Goal: Task Accomplishment & Management: Complete application form

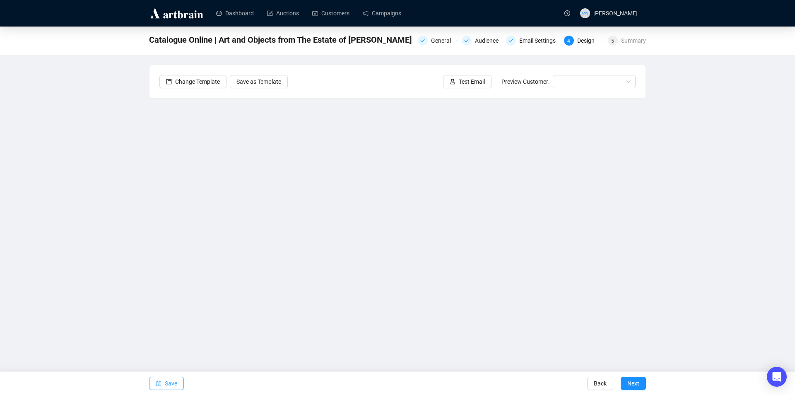
click at [176, 385] on span "Save" at bounding box center [171, 383] width 12 height 23
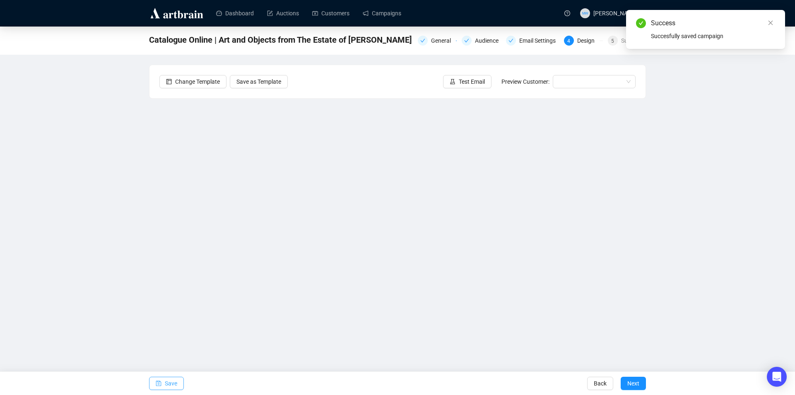
click at [176, 383] on span "Save" at bounding box center [171, 383] width 12 height 23
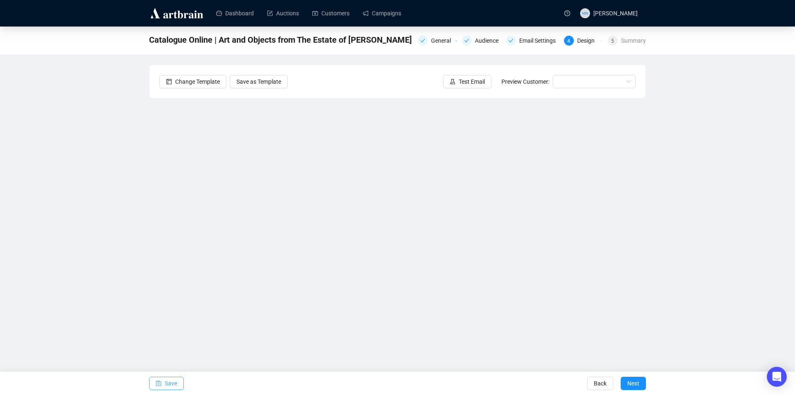
click at [169, 383] on span "Save" at bounding box center [171, 383] width 12 height 23
click at [155, 380] on button "Save" at bounding box center [166, 383] width 35 height 13
click at [164, 383] on button "Save" at bounding box center [166, 383] width 35 height 13
click at [160, 378] on span "button" at bounding box center [159, 383] width 6 height 23
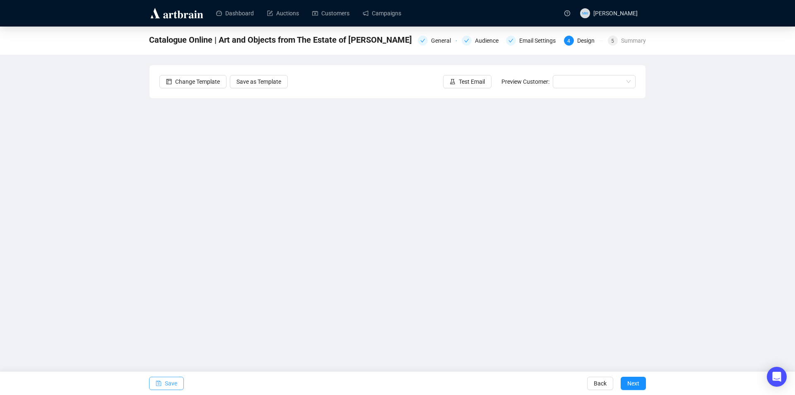
click at [165, 379] on span "Save" at bounding box center [171, 383] width 12 height 23
click at [162, 384] on button "Save" at bounding box center [166, 383] width 35 height 13
click at [172, 384] on span "Save" at bounding box center [171, 383] width 12 height 23
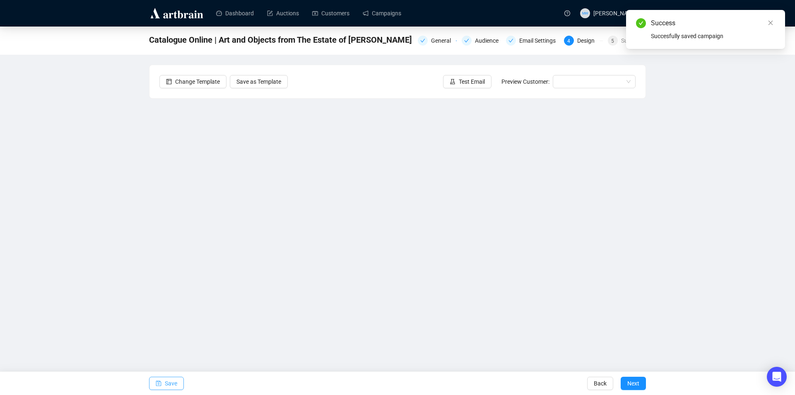
click at [173, 385] on span "Save" at bounding box center [171, 383] width 12 height 23
click at [475, 83] on span "Test Email" at bounding box center [472, 81] width 26 height 9
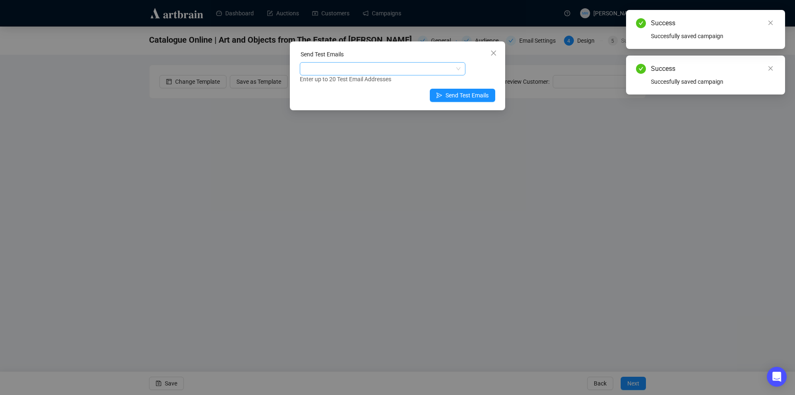
click at [414, 70] on div at bounding box center [379, 69] width 154 height 12
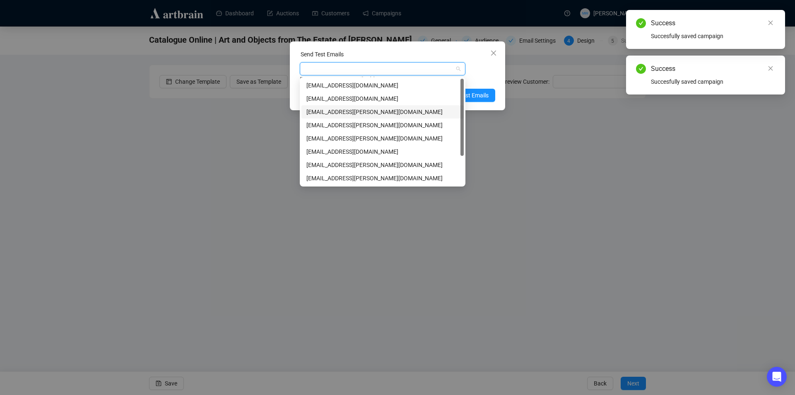
click at [341, 109] on div "[EMAIL_ADDRESS][PERSON_NAME][DOMAIN_NAME]" at bounding box center [383, 111] width 152 height 9
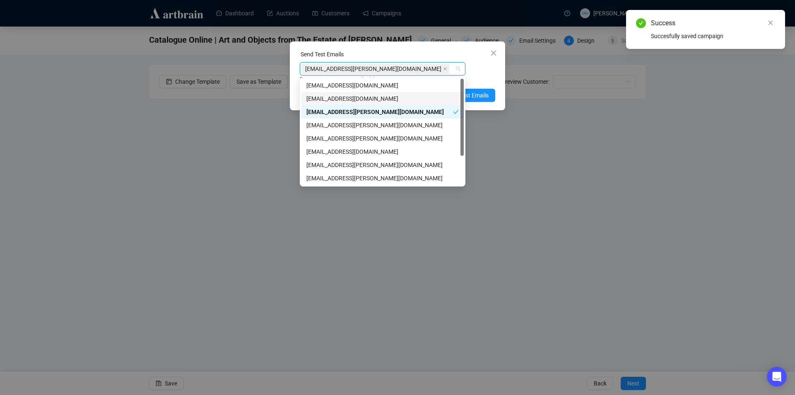
click at [482, 77] on div "Enter up to 20 Test Email Addresses" at bounding box center [398, 80] width 196 height 10
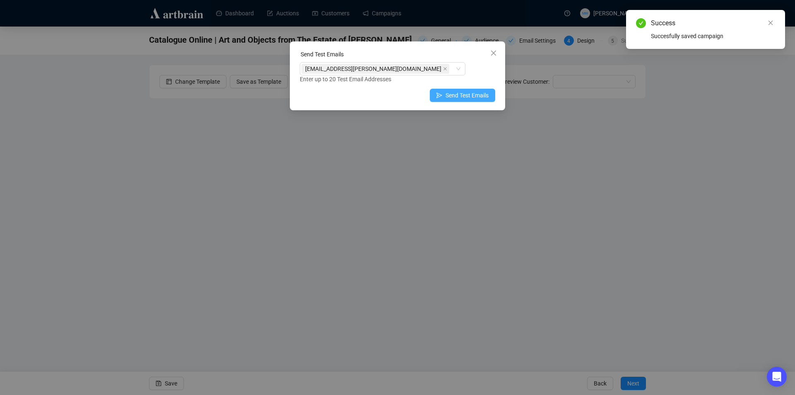
click at [480, 97] on span "Send Test Emails" at bounding box center [467, 95] width 43 height 9
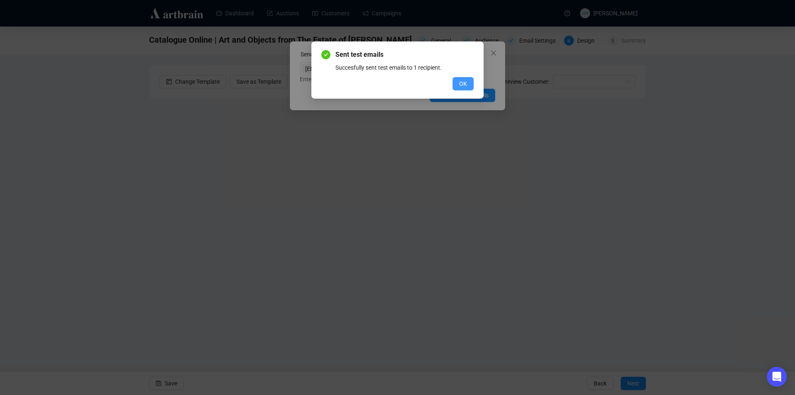
click at [469, 81] on button "OK" at bounding box center [463, 83] width 21 height 13
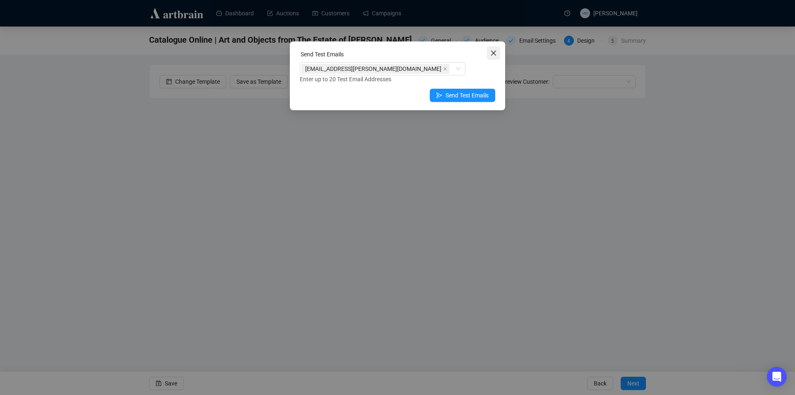
click at [494, 53] on icon "close" at bounding box center [493, 53] width 5 height 5
